Goal: Information Seeking & Learning: Learn about a topic

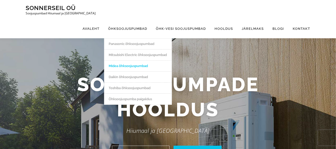
click at [128, 60] on link "Midea õhksoojuspumbad" at bounding box center [137, 65] width 67 height 11
click at [125, 93] on link "Õhksoojuspumba paigaldus" at bounding box center [137, 98] width 67 height 11
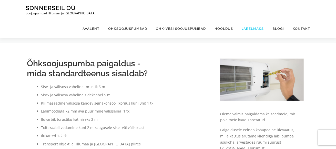
click at [249, 19] on link "Järelmaks" at bounding box center [252, 28] width 31 height 19
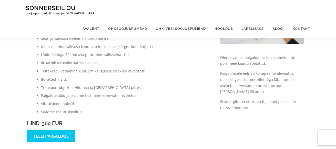
scroll to position [51, 0]
